Goal: Task Accomplishment & Management: Manage account settings

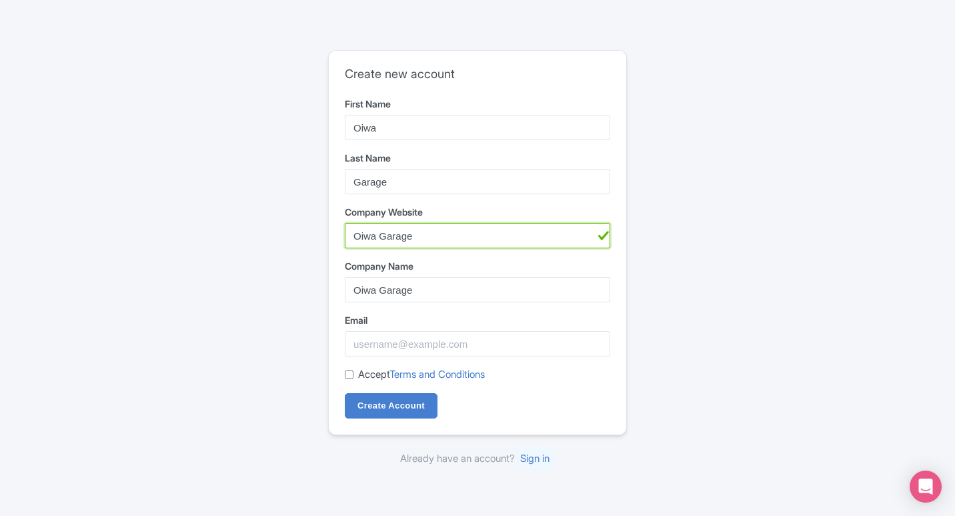
click at [421, 237] on input "Oiwa Garage" at bounding box center [477, 235] width 265 height 25
paste input "https://oiwagarage.co/pages/honda-acty-parts"
type input "https://oiwagarage.co/pages/honda-acty-parts"
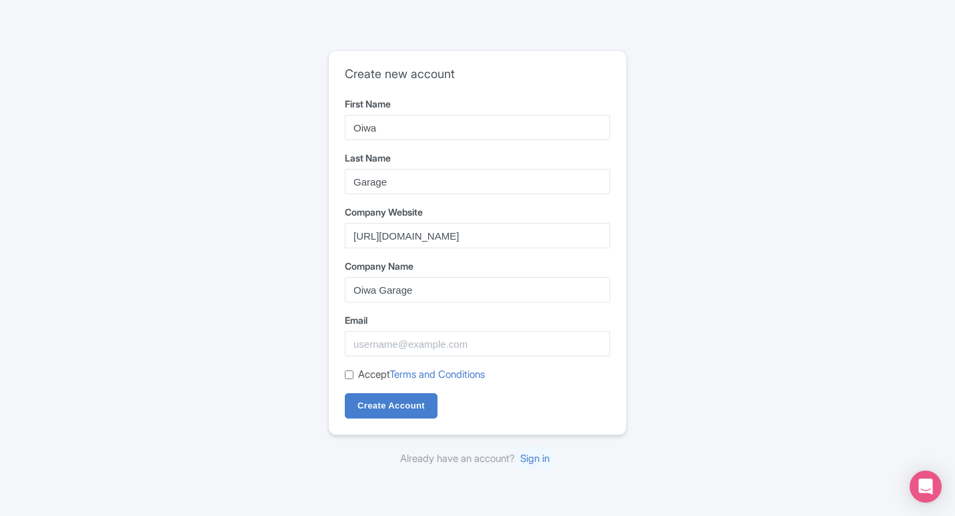
click at [343, 246] on div "Create new account First Name Oiwa Last Name Garage Company Website https://oiw…" at bounding box center [478, 243] width 298 height 384
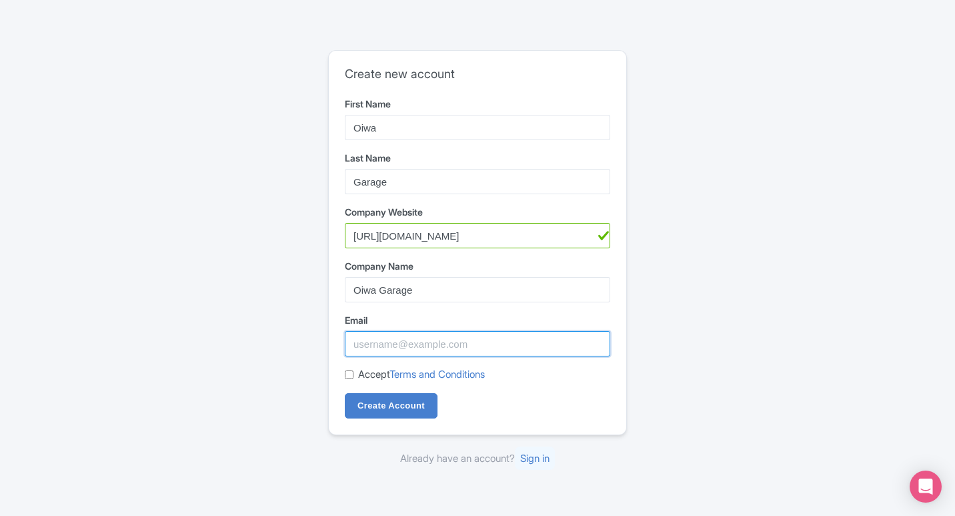
click at [385, 351] on input "Email" at bounding box center [477, 343] width 265 height 25
paste input "[EMAIL_ADDRESS][DOMAIN_NAME]"
type input "[EMAIL_ADDRESS][DOMAIN_NAME]"
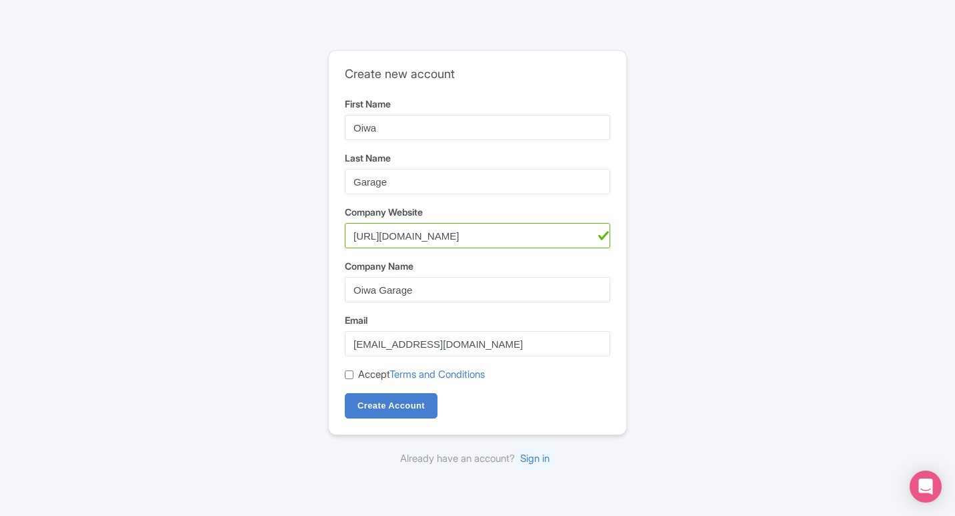
click at [352, 375] on input "Accept Terms and Conditions" at bounding box center [349, 374] width 9 height 9
checkbox input "true"
click at [388, 404] on input "Create Account" at bounding box center [391, 405] width 93 height 25
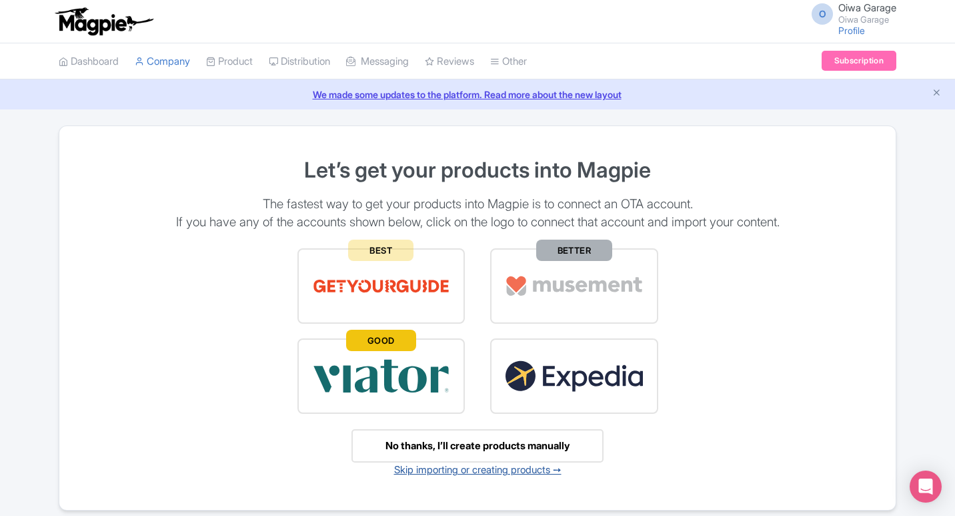
click at [520, 473] on link "Skip importing or creating products ➙" at bounding box center [477, 469] width 167 height 13
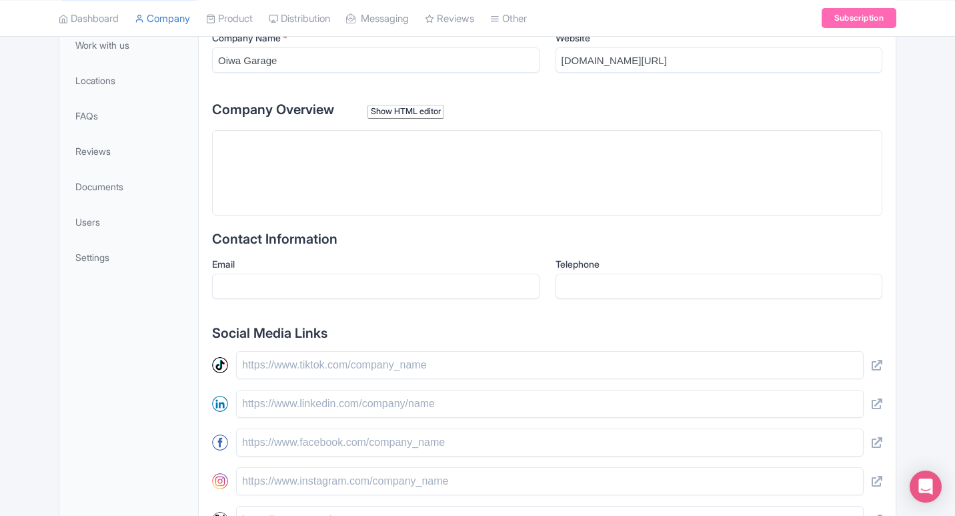
scroll to position [334, 0]
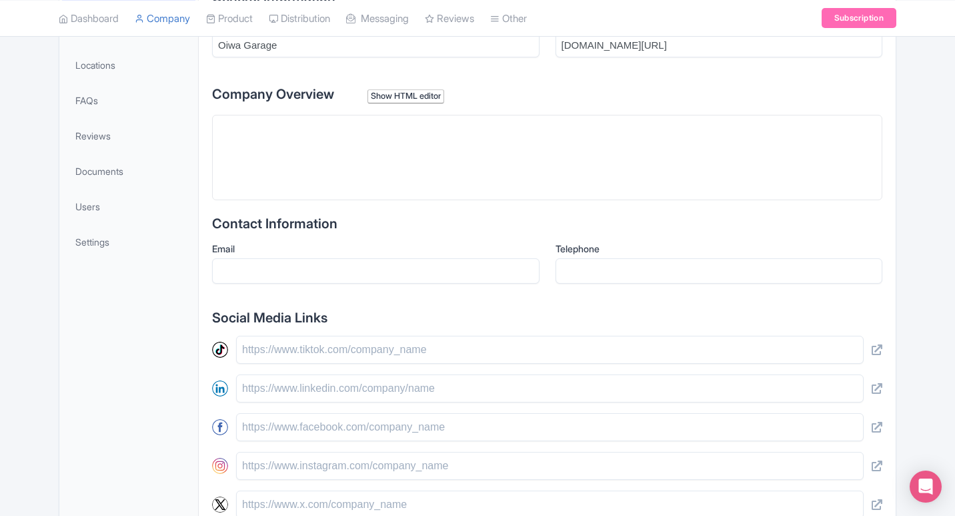
click at [406, 147] on trix-editor at bounding box center [547, 157] width 670 height 85
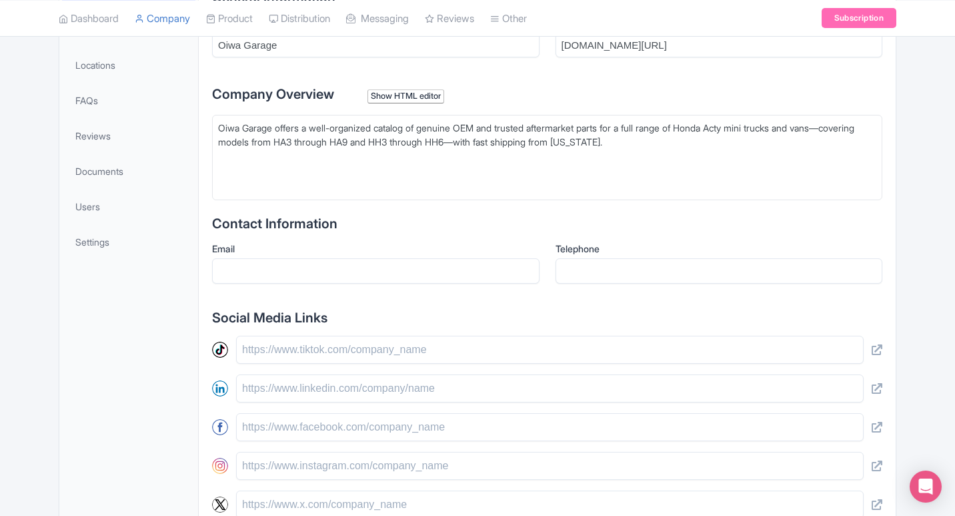
click at [289, 255] on div "Email" at bounding box center [376, 262] width 328 height 42
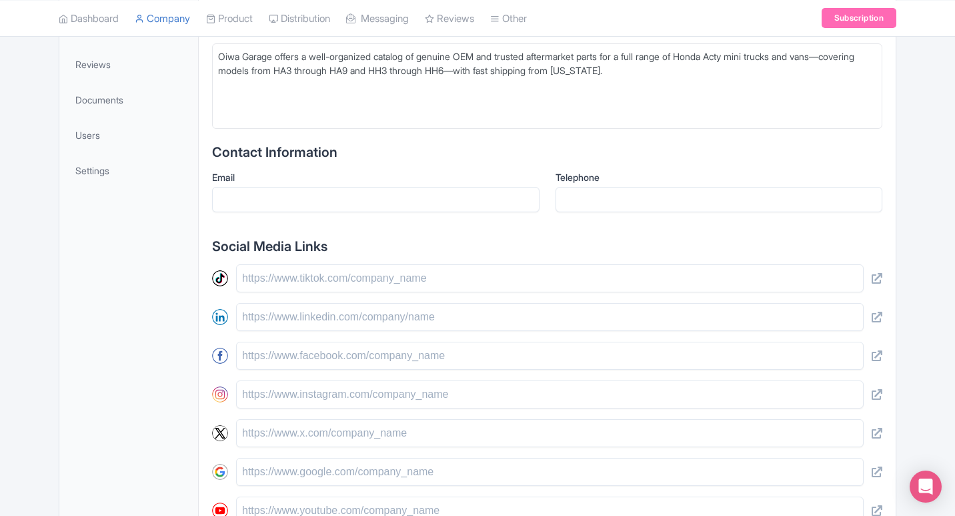
scroll to position [386, 0]
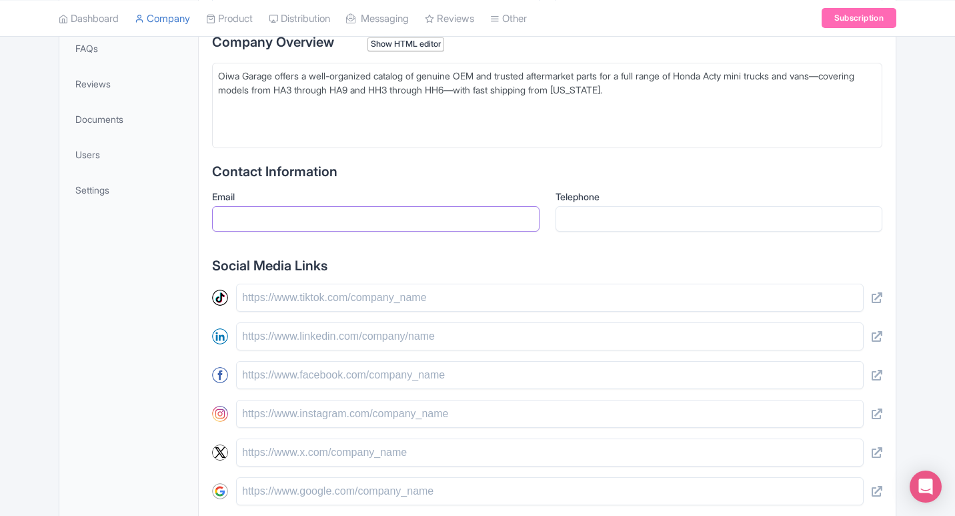
click at [308, 215] on input "Email" at bounding box center [376, 218] width 328 height 25
paste input "[EMAIL_ADDRESS][DOMAIN_NAME]"
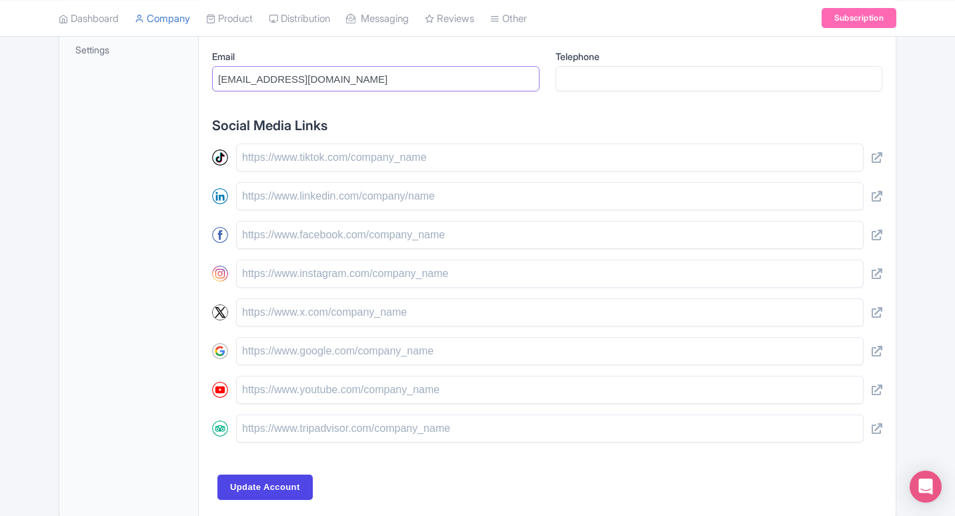
scroll to position [586, 0]
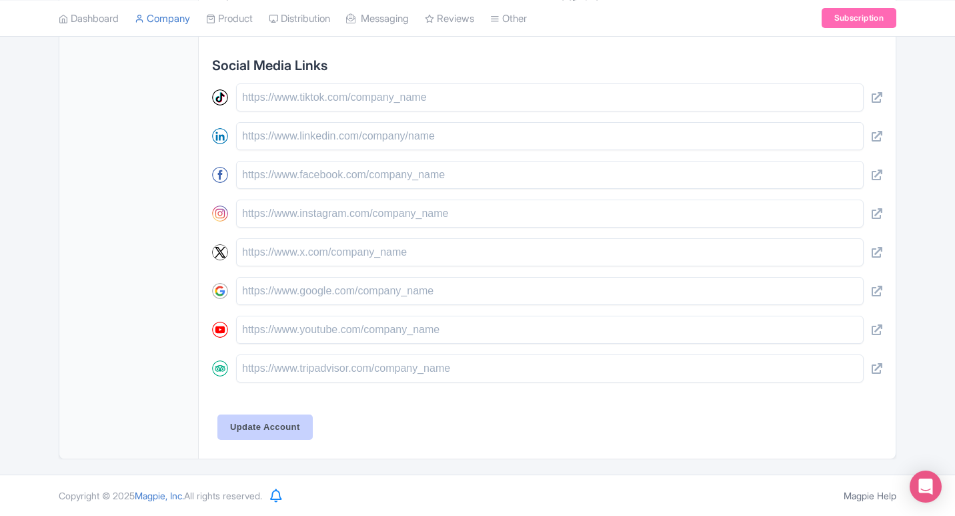
type input "[EMAIL_ADDRESS][DOMAIN_NAME]"
click at [259, 416] on input "Update Account" at bounding box center [264, 426] width 95 height 25
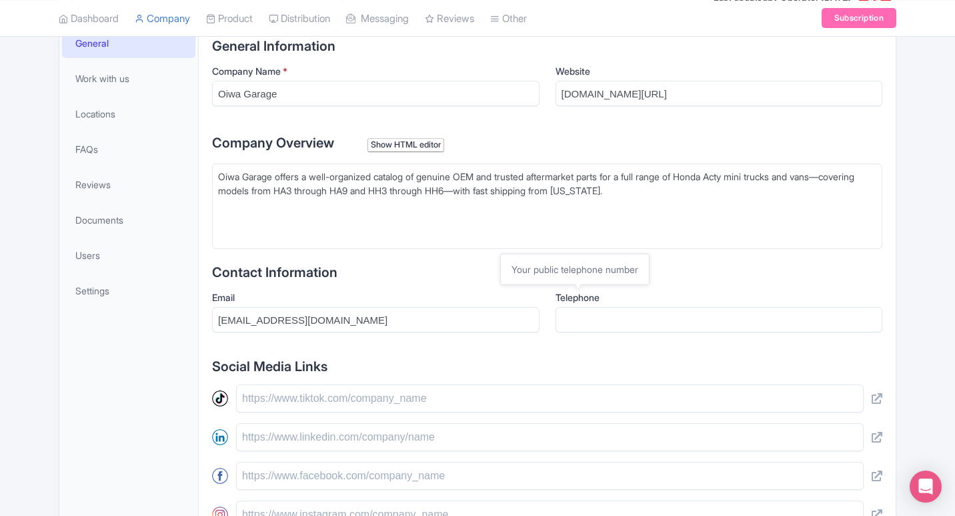
scroll to position [123, 0]
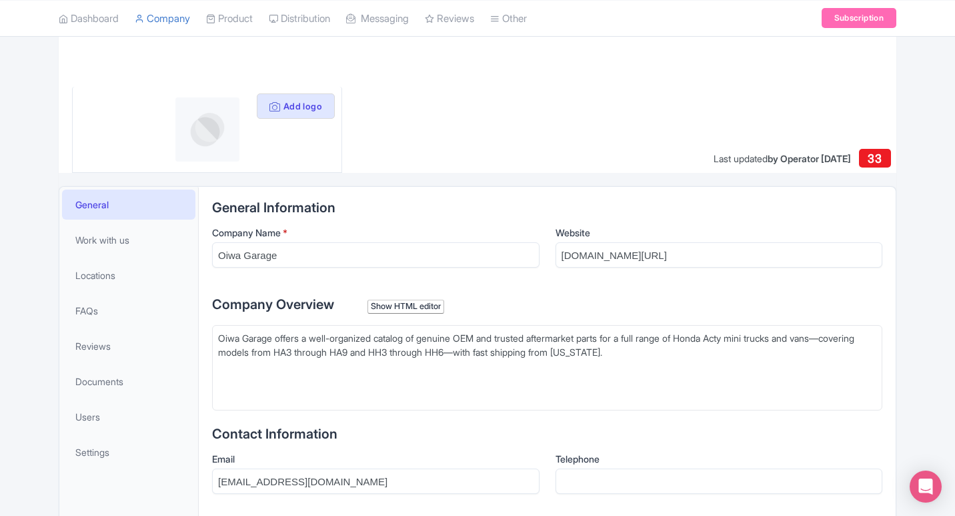
click at [674, 365] on div "Oiwa Garage offers a well-organized catalog of genuine OEM and trusted aftermar…" at bounding box center [547, 352] width 658 height 42
click at [664, 348] on div "Oiwa Garage offers a well-organized catalog of genuine OEM and trusted aftermar…" at bounding box center [547, 352] width 658 height 42
type trix-editor "<div>Oiwa Garage offers a well-organized catalog of genuine OEM and trusted aft…"
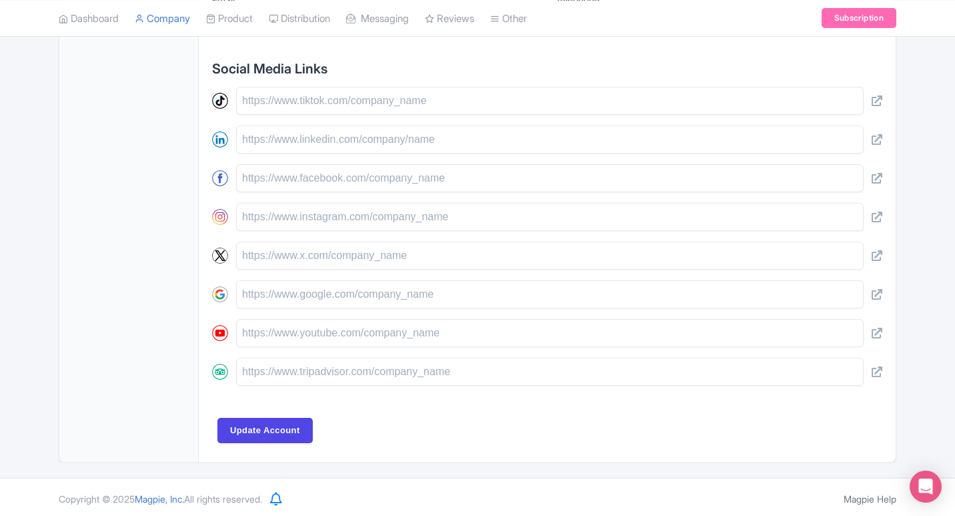
scroll to position [586, 0]
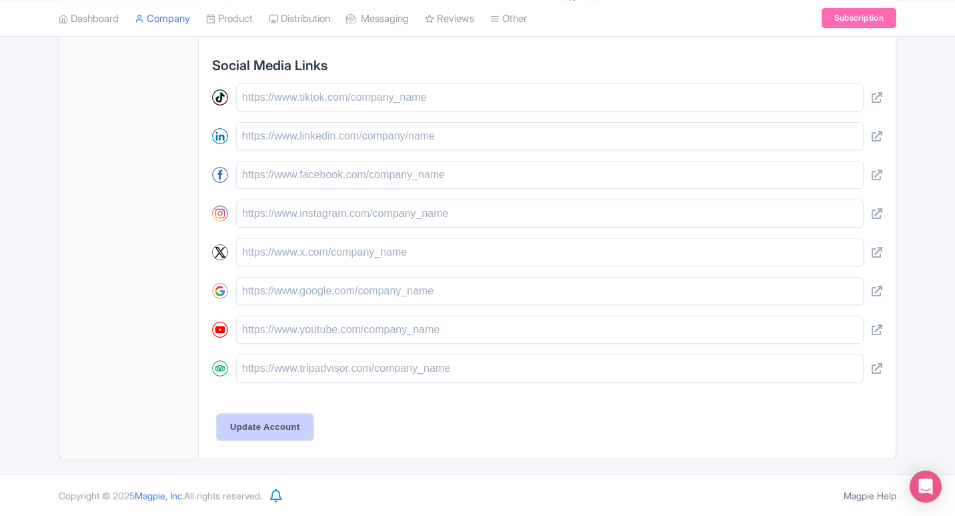
click at [271, 425] on input "Update Account" at bounding box center [264, 426] width 95 height 25
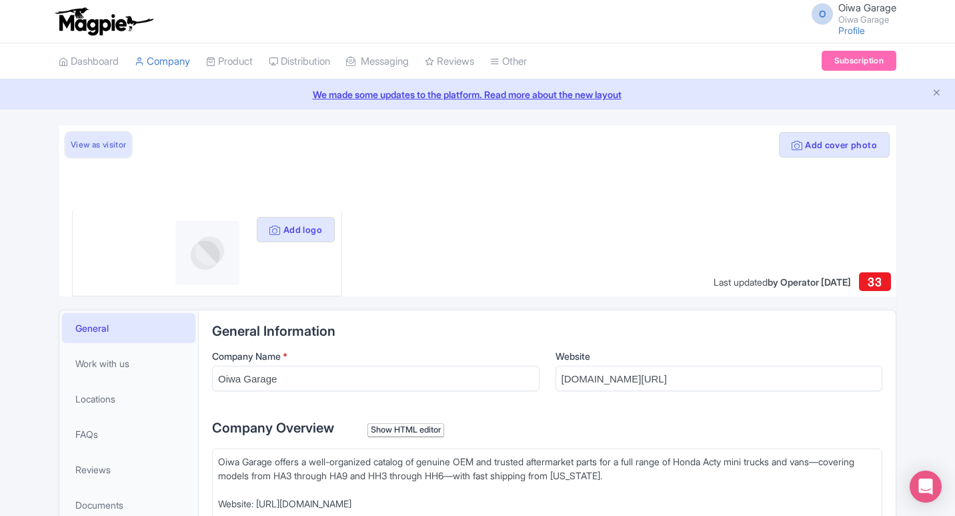
click at [107, 145] on link "View as visitor" at bounding box center [98, 144] width 66 height 25
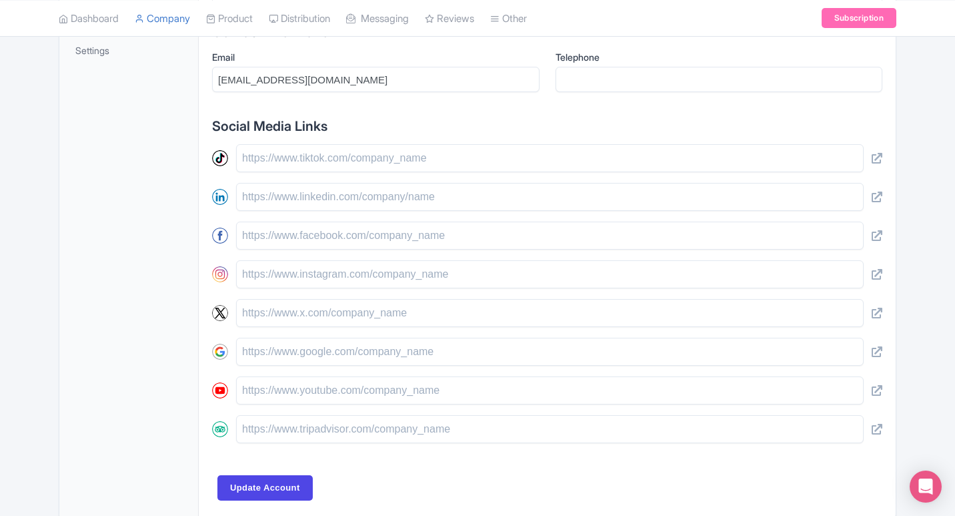
scroll to position [534, 0]
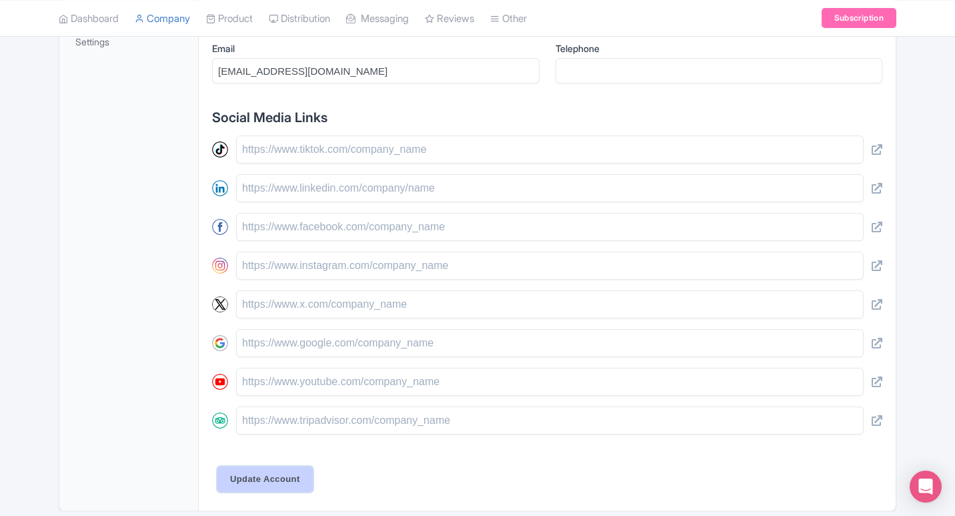
click at [288, 471] on input "Update Account" at bounding box center [264, 478] width 95 height 25
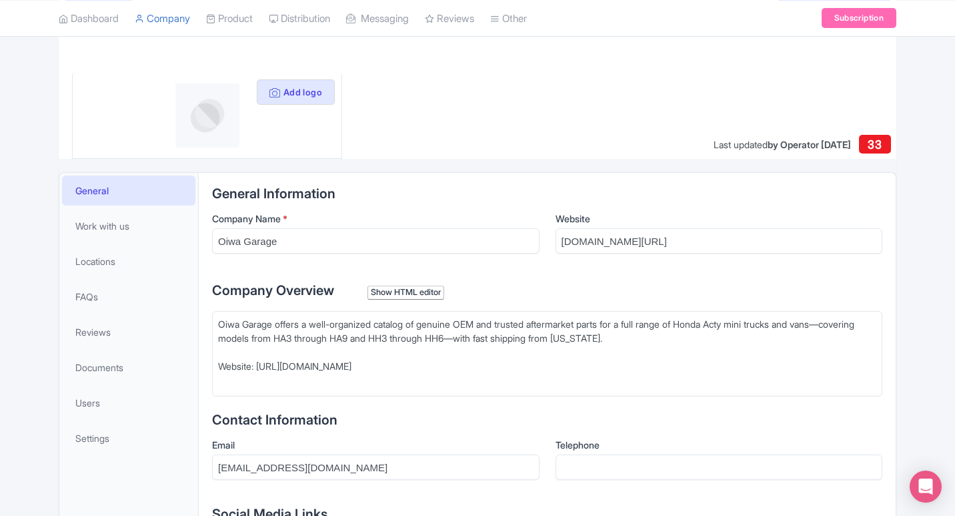
scroll to position [0, 0]
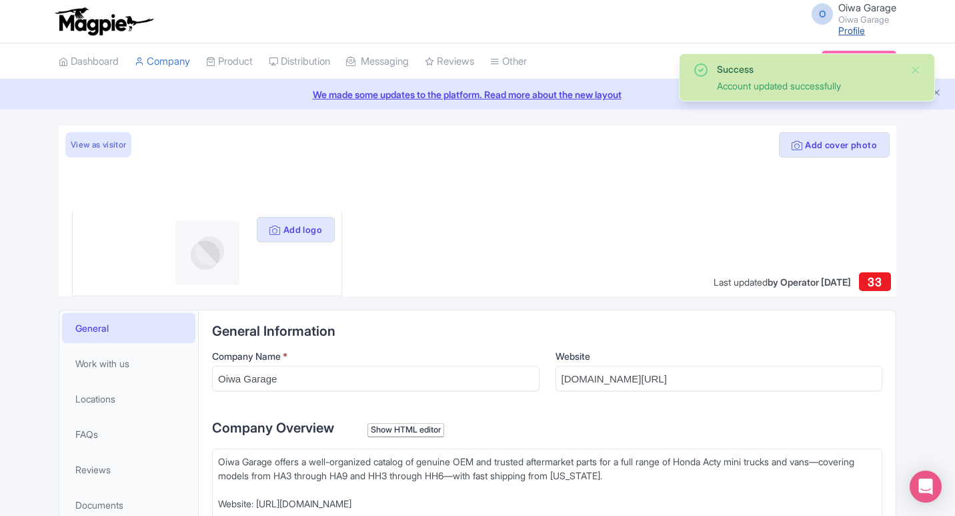
click at [852, 33] on link "Profile" at bounding box center [851, 30] width 27 height 11
